Goal: Check status: Check status

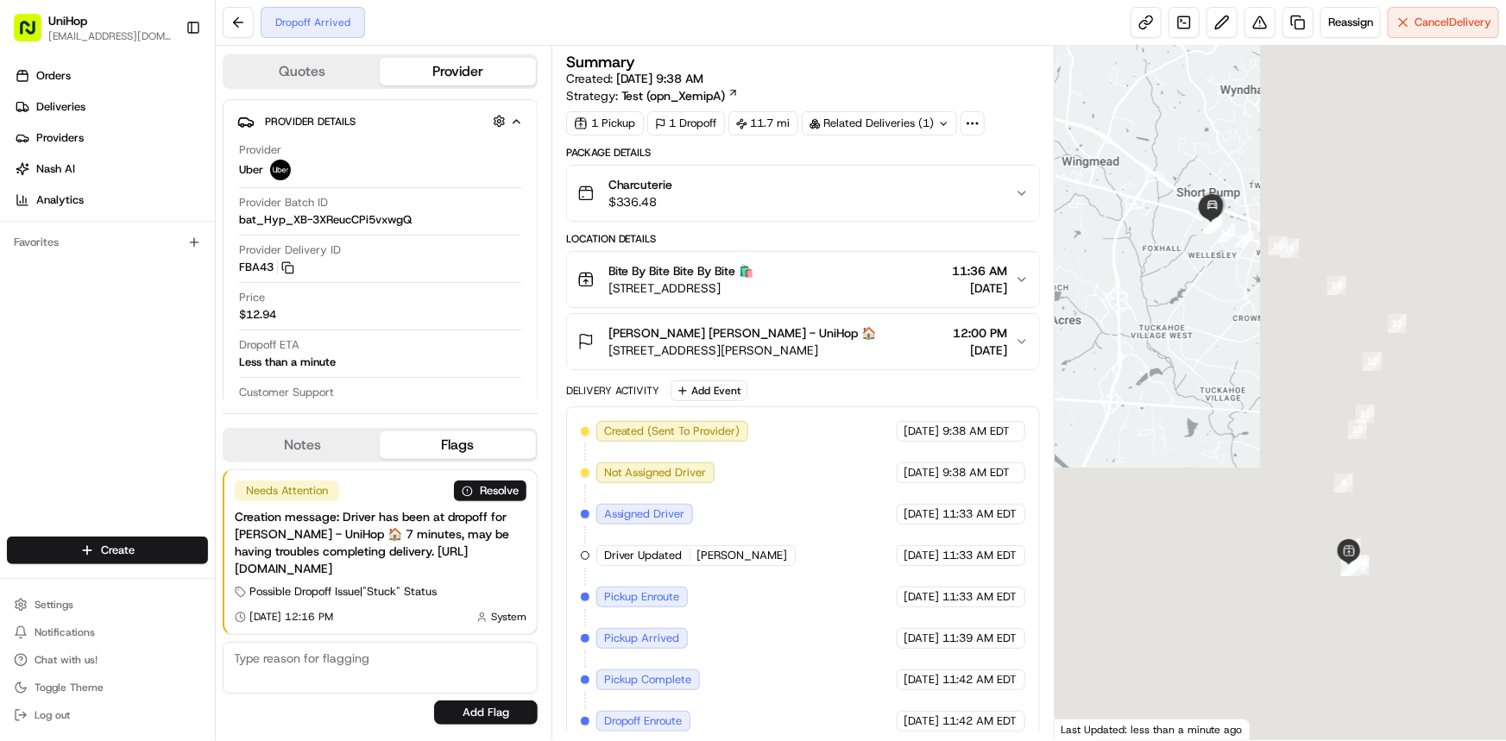
click at [1159, 392] on div at bounding box center [1280, 393] width 451 height 695
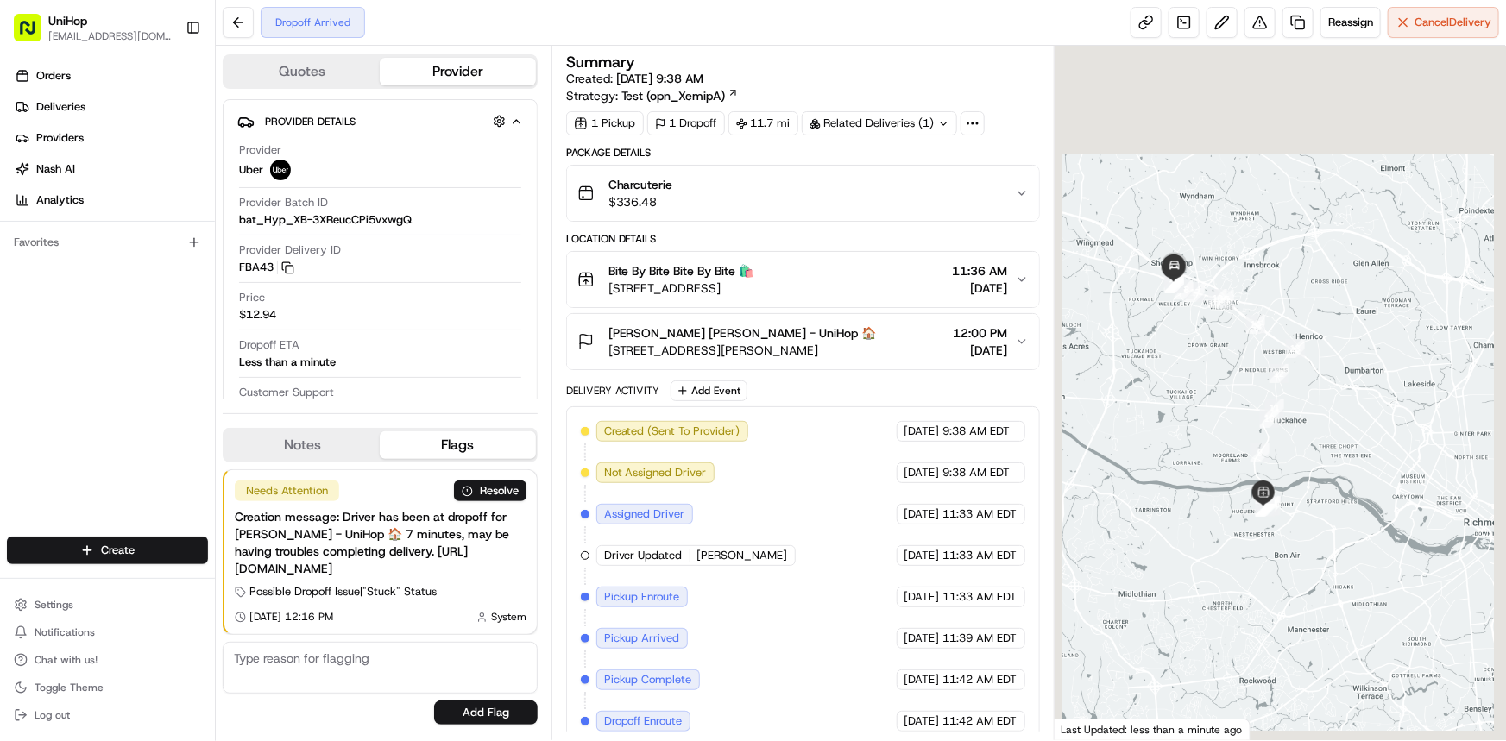
click at [956, 196] on div "Charcuterie $336.48" at bounding box center [796, 193] width 438 height 35
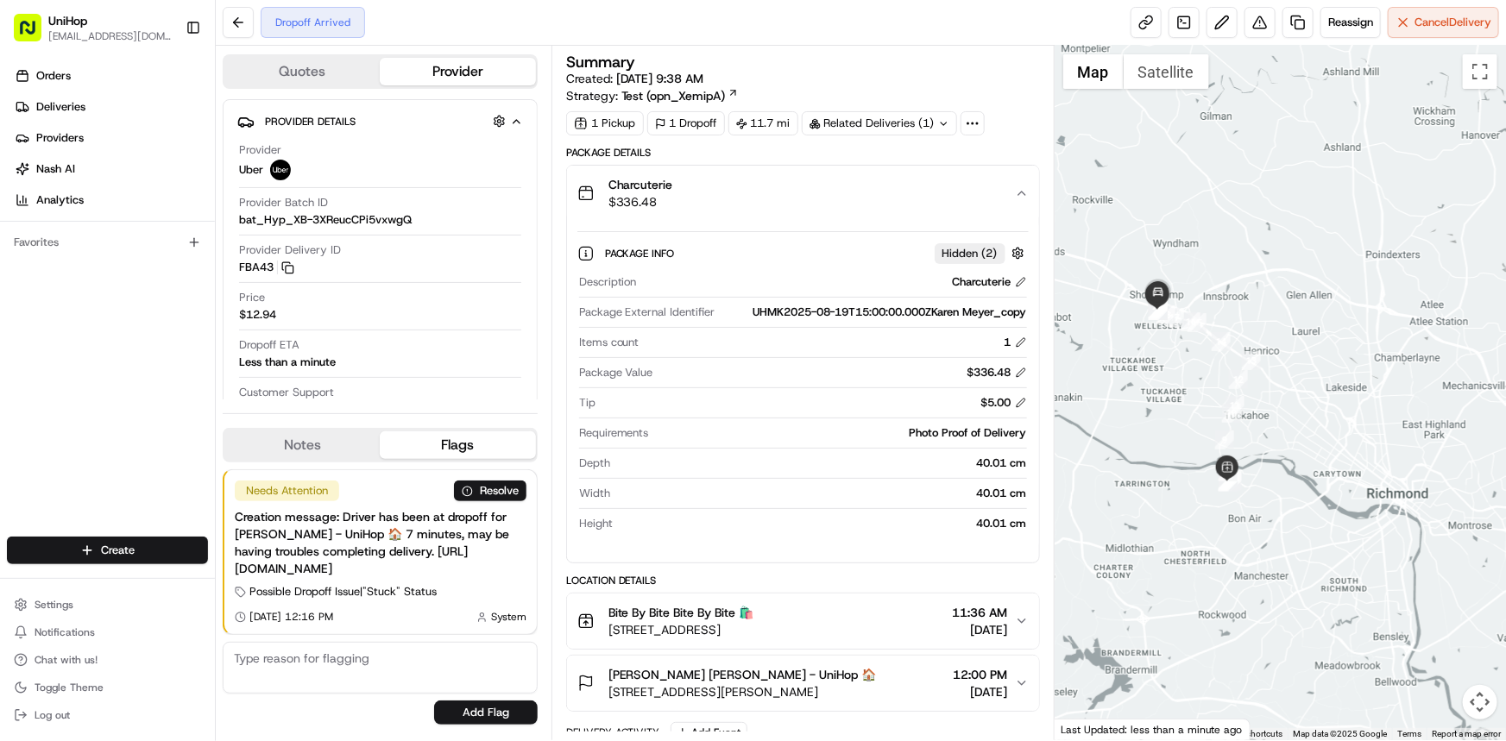
click at [976, 193] on div "Charcuterie $336.48" at bounding box center [796, 193] width 438 height 35
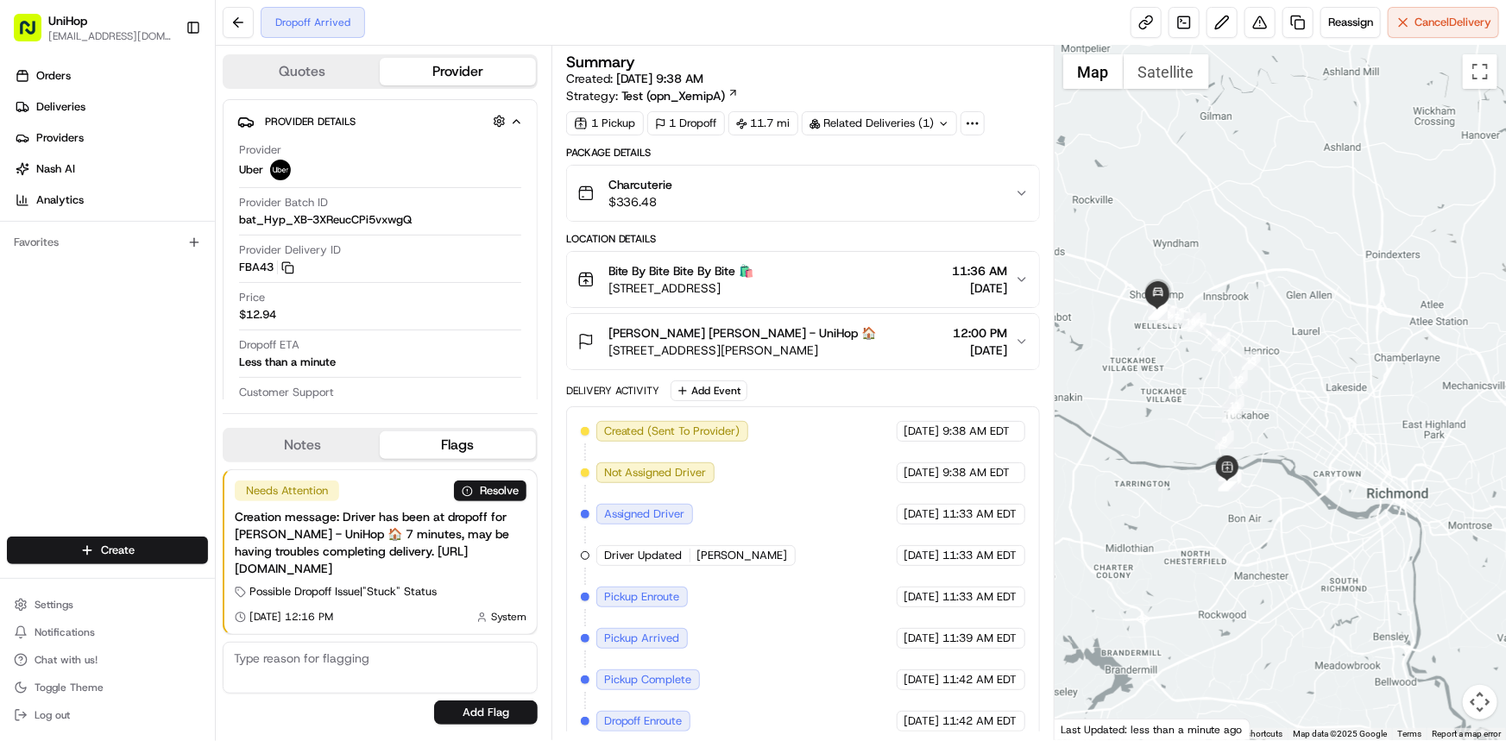
drag, startPoint x: 1378, startPoint y: 490, endPoint x: 1388, endPoint y: 522, distance: 33.6
click at [1385, 519] on div at bounding box center [1280, 393] width 451 height 695
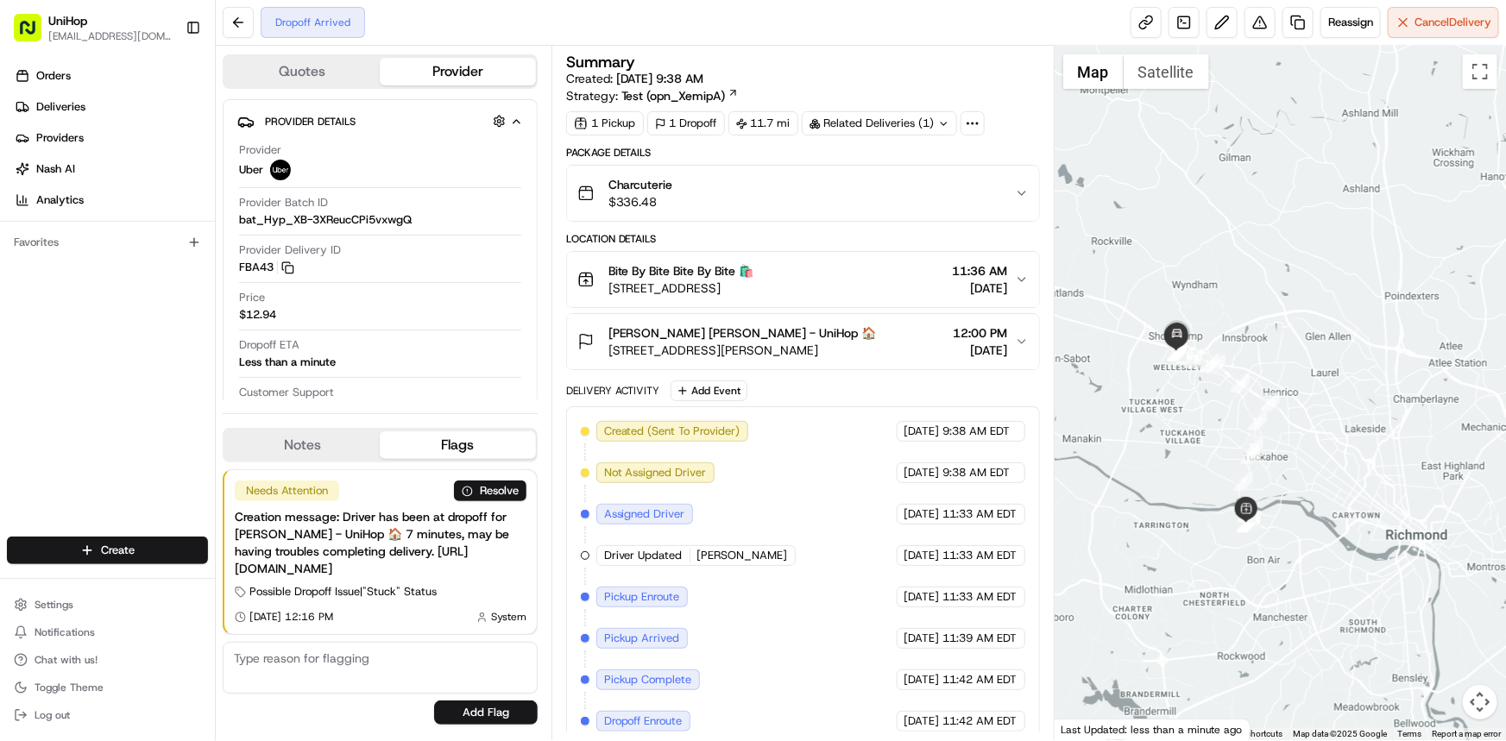
drag, startPoint x: 1158, startPoint y: 426, endPoint x: 1213, endPoint y: 477, distance: 74.5
click at [1207, 475] on div at bounding box center [1280, 393] width 451 height 695
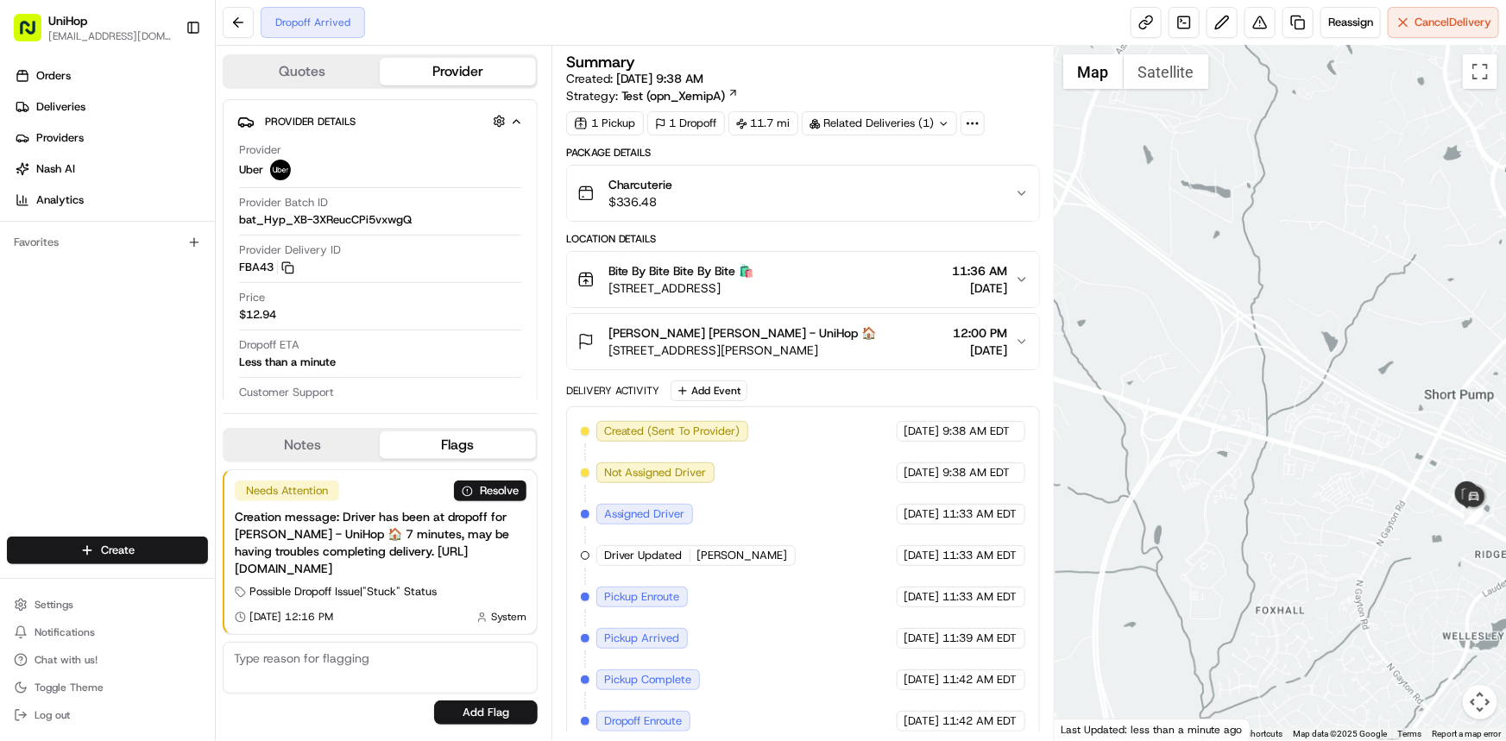
drag, startPoint x: 1335, startPoint y: 470, endPoint x: 1159, endPoint y: 416, distance: 184.3
click at [1159, 416] on div at bounding box center [1280, 393] width 451 height 695
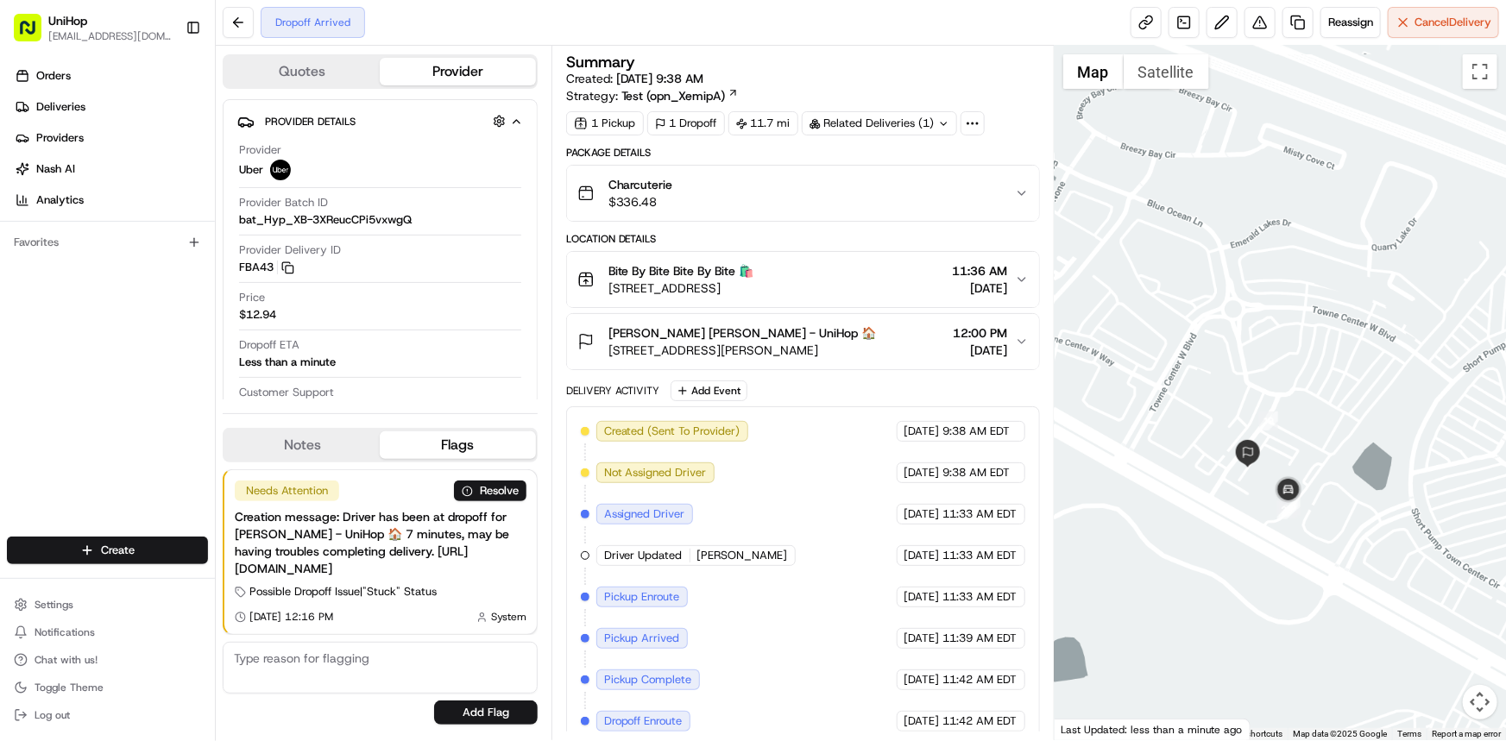
drag, startPoint x: 1354, startPoint y: 475, endPoint x: 1326, endPoint y: 463, distance: 30.9
click at [1329, 468] on div at bounding box center [1280, 393] width 451 height 695
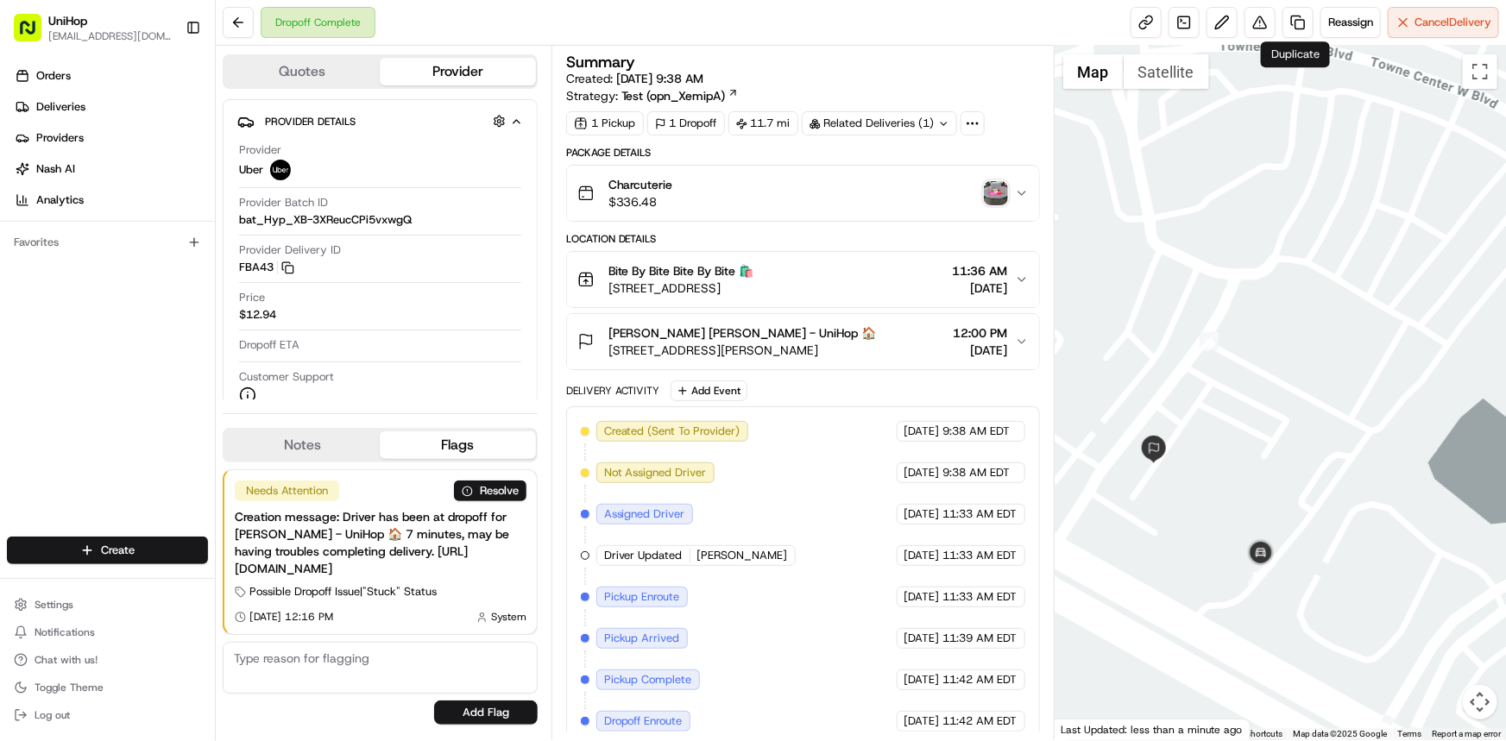
drag, startPoint x: 1234, startPoint y: 288, endPoint x: 1220, endPoint y: 283, distance: 15.6
click at [1220, 283] on div at bounding box center [1280, 393] width 451 height 695
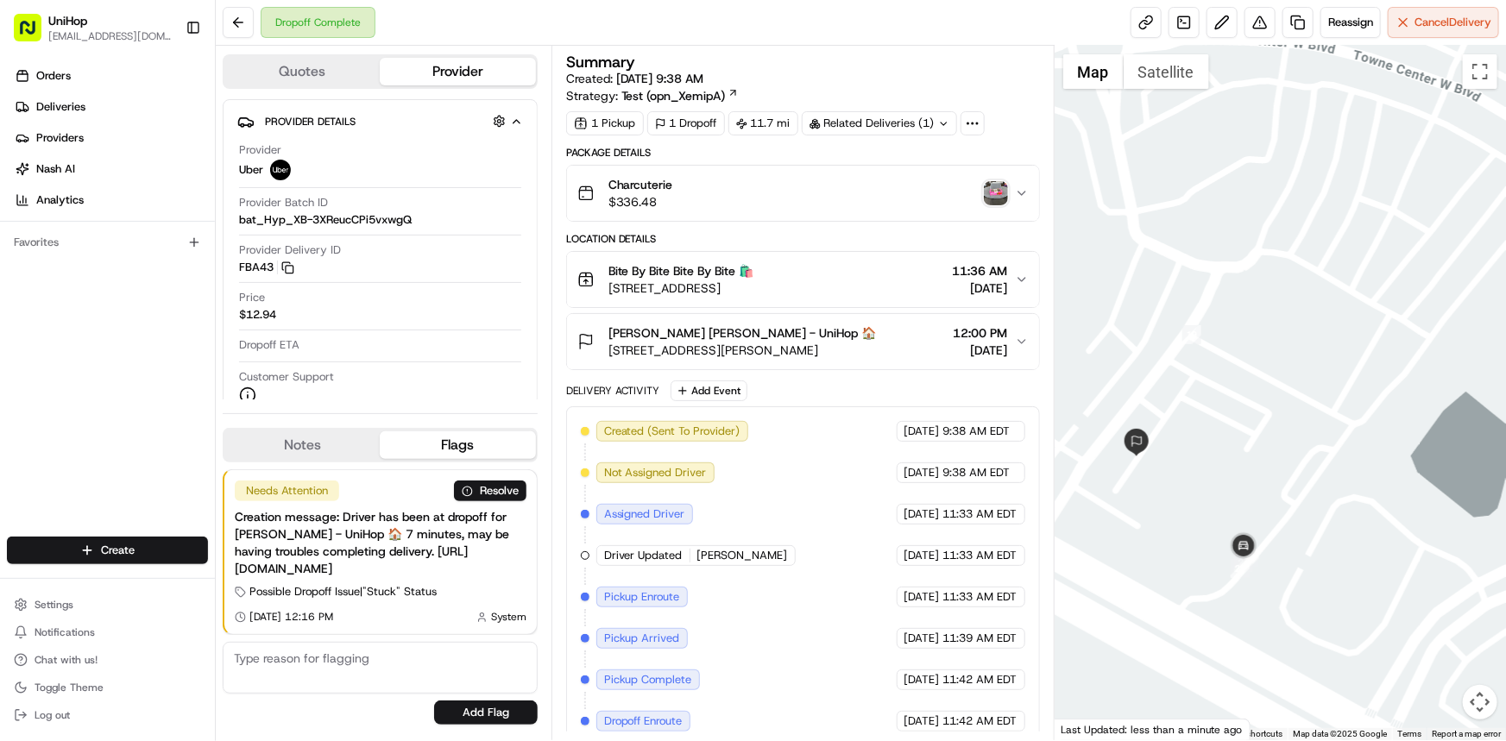
click at [994, 187] on img "button" at bounding box center [996, 193] width 24 height 24
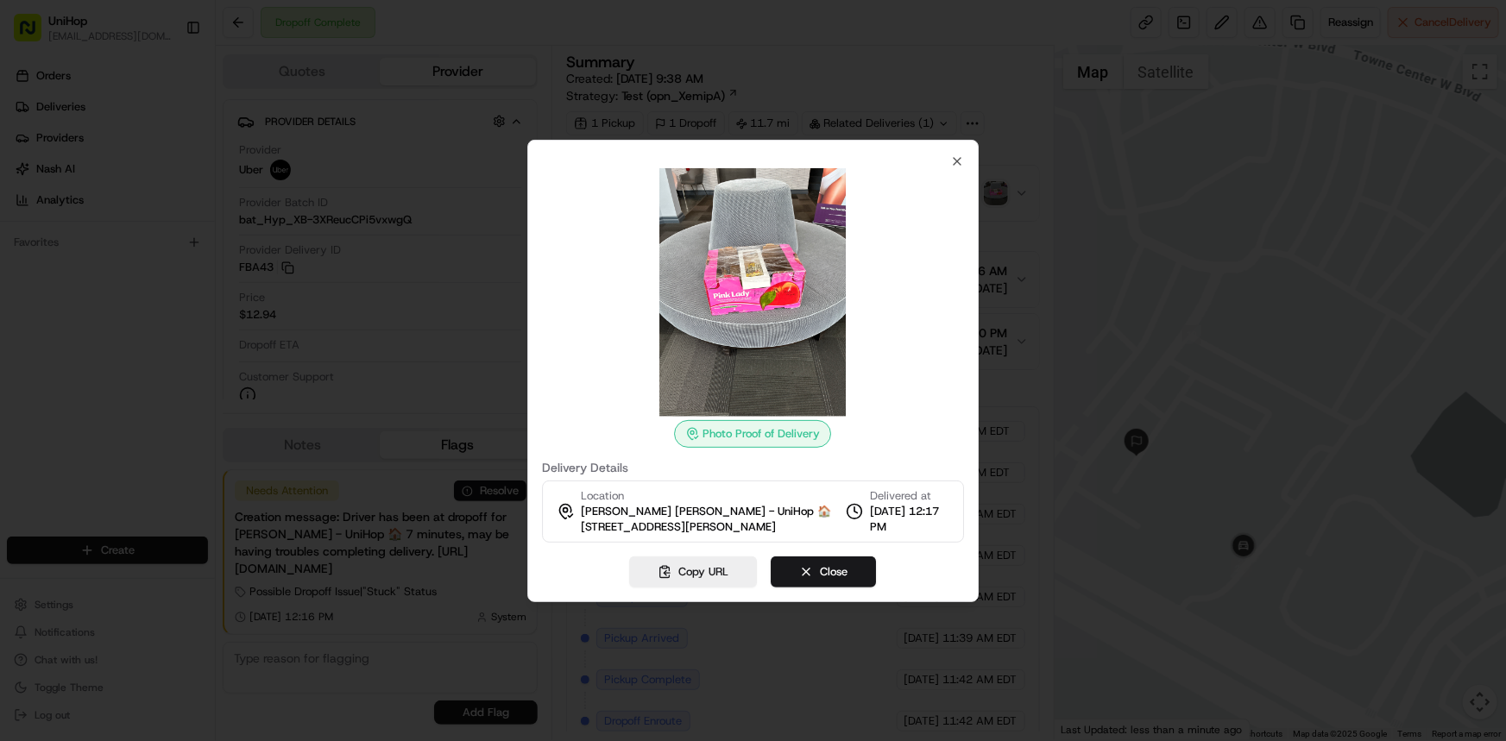
drag, startPoint x: 967, startPoint y: 164, endPoint x: 937, endPoint y: 246, distance: 87.4
click at [967, 164] on div "Photo Proof of Delivery Delivery Details Location [PERSON_NAME] [PERSON_NAME] -…" at bounding box center [753, 371] width 452 height 463
click at [956, 164] on icon "button" at bounding box center [957, 161] width 7 height 7
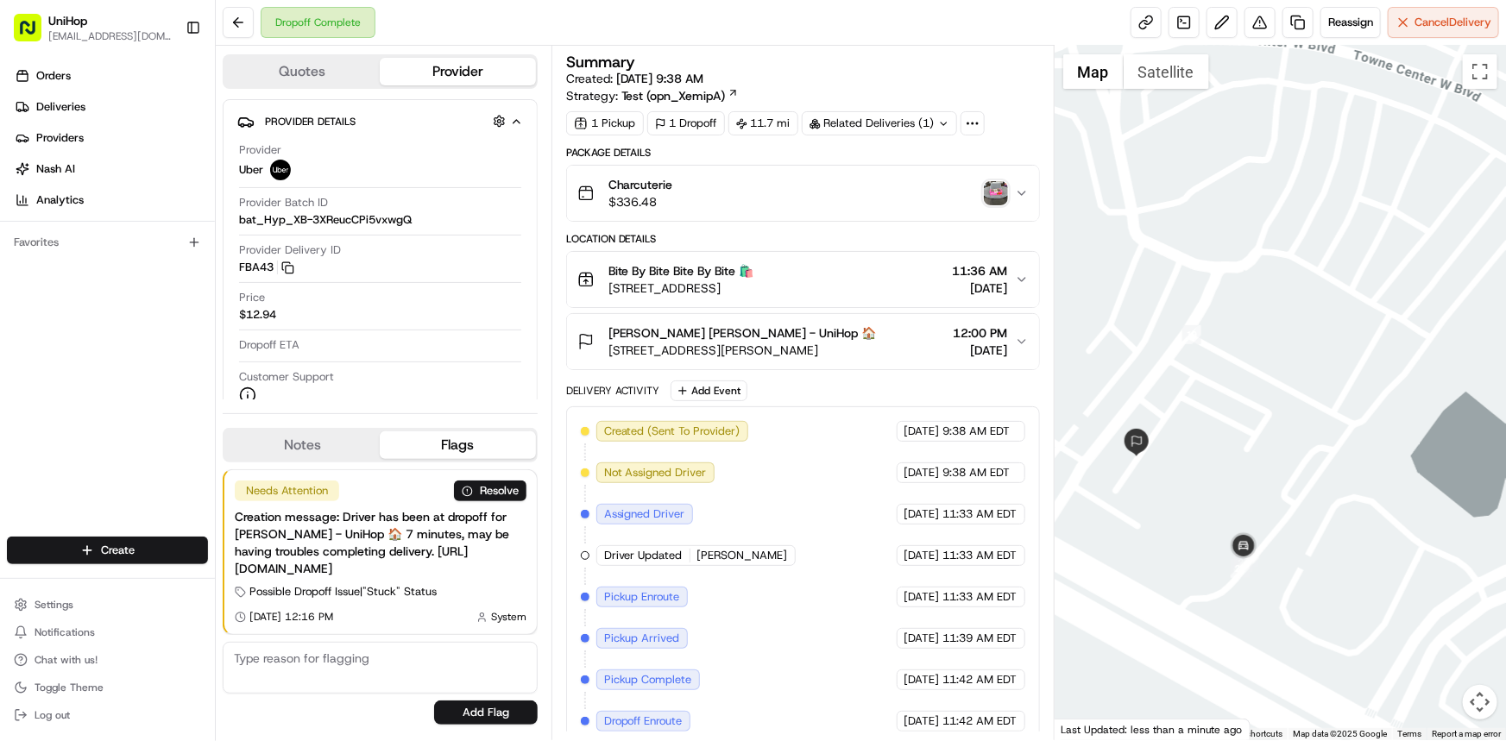
click at [878, 344] on div "[PERSON_NAME] [PERSON_NAME] - UniHop 🏠 [STREET_ADDRESS][PERSON_NAME] 12:00 PM […" at bounding box center [796, 342] width 438 height 35
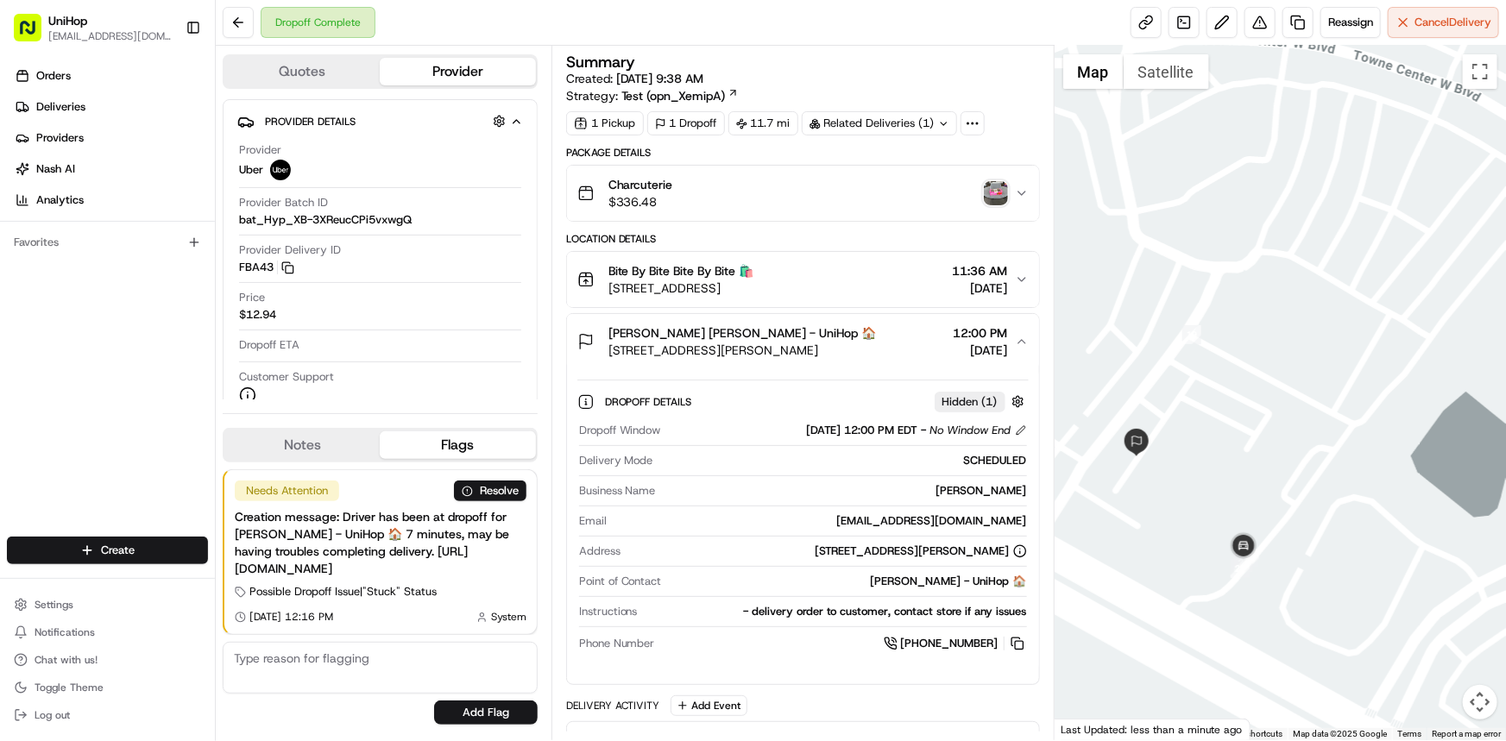
click at [889, 354] on div "[PERSON_NAME] [PERSON_NAME] - UniHop 🏠 [STREET_ADDRESS][PERSON_NAME] 12:00 PM […" at bounding box center [796, 342] width 438 height 35
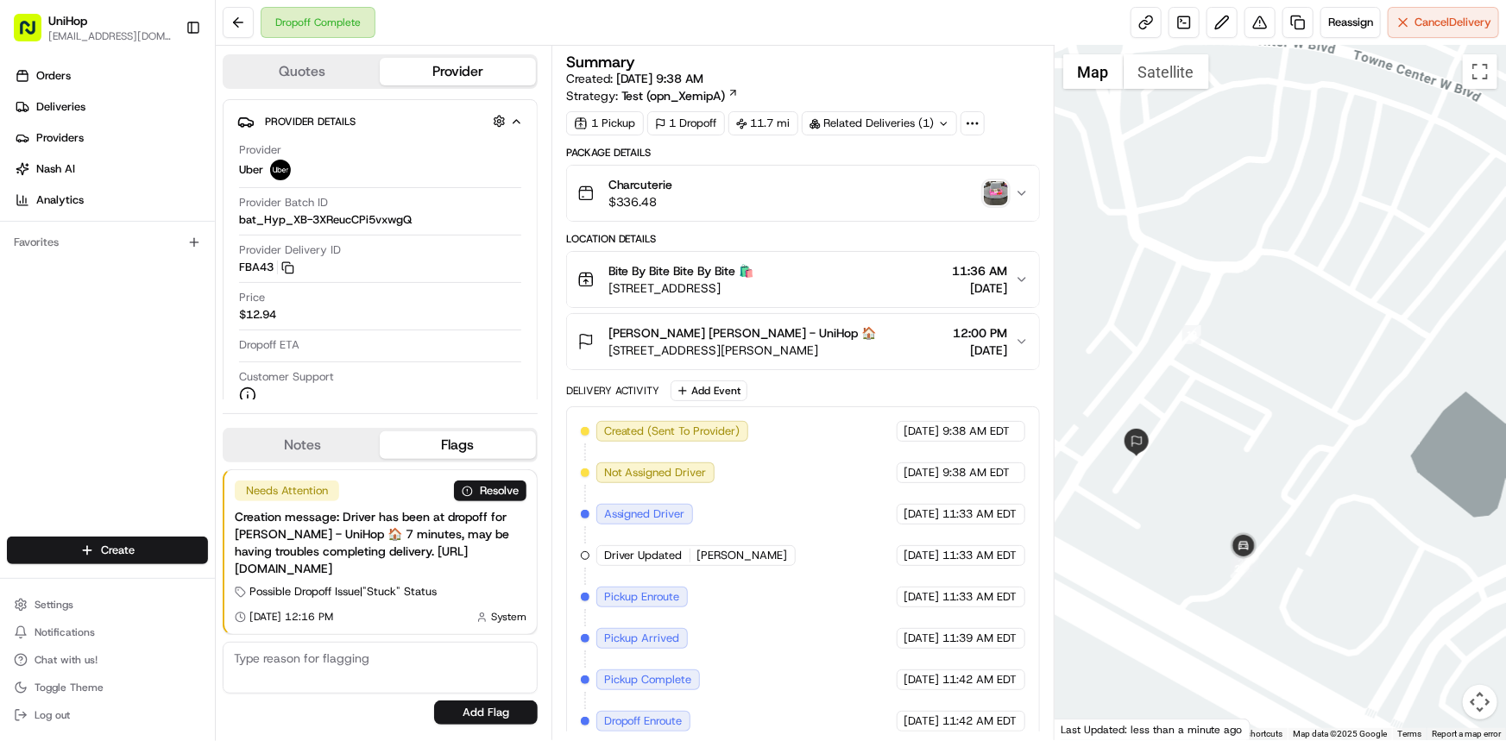
drag, startPoint x: 0, startPoint y: 364, endPoint x: 35, endPoint y: 413, distance: 60.6
click at [0, 364] on div "Orders Deliveries Providers [PERSON_NAME] Analytics Favorites" at bounding box center [107, 301] width 215 height 492
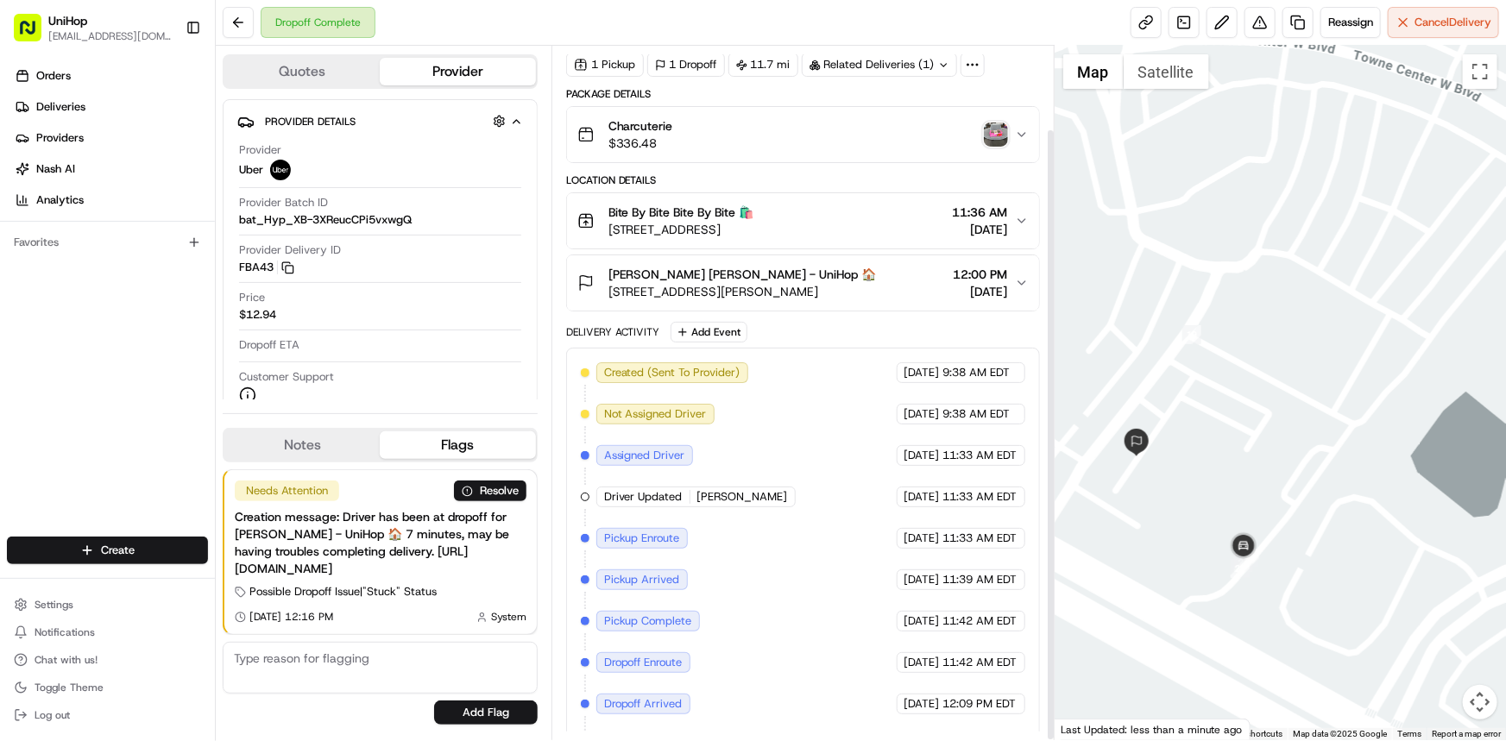
scroll to position [94, 0]
